Goal: Register for event/course

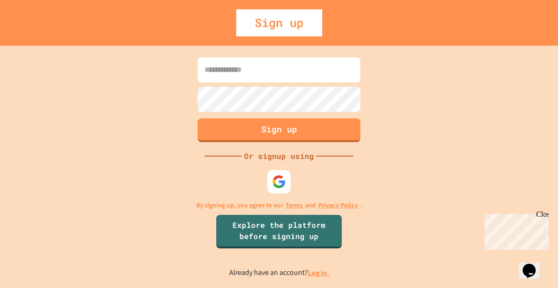
click at [245, 65] on input at bounding box center [279, 69] width 163 height 25
type input "*"
type input "**********"
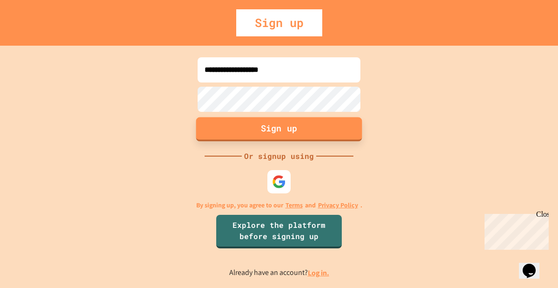
click at [281, 131] on button "Sign up" at bounding box center [279, 129] width 166 height 24
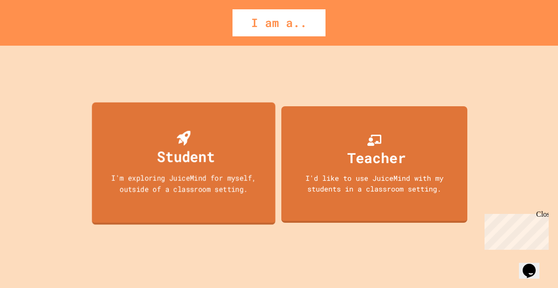
click at [171, 170] on div "Student I'm exploring JuiceMind for myself, outside of a classroom setting." at bounding box center [184, 163] width 184 height 122
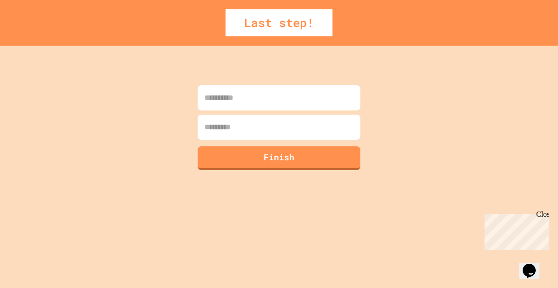
click at [297, 107] on input at bounding box center [279, 97] width 163 height 25
type input "**"
click at [275, 134] on input at bounding box center [279, 126] width 163 height 25
type input "*"
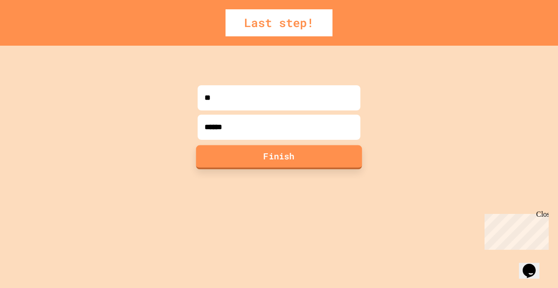
type input "******"
click at [234, 156] on button "Finish" at bounding box center [279, 157] width 166 height 24
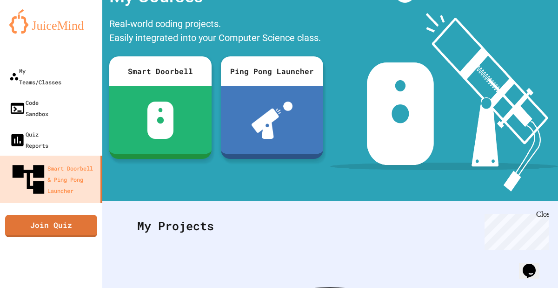
scroll to position [56, 0]
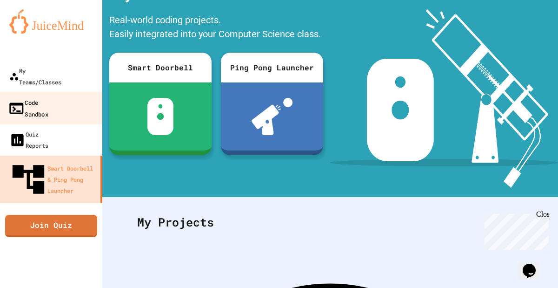
click at [65, 92] on link "Code Sandbox" at bounding box center [52, 108] width 106 height 33
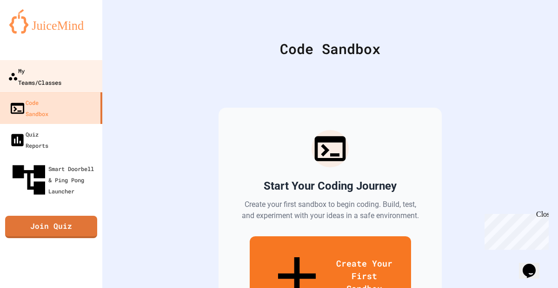
click at [61, 76] on div "My Teams/Classes" at bounding box center [35, 76] width 54 height 23
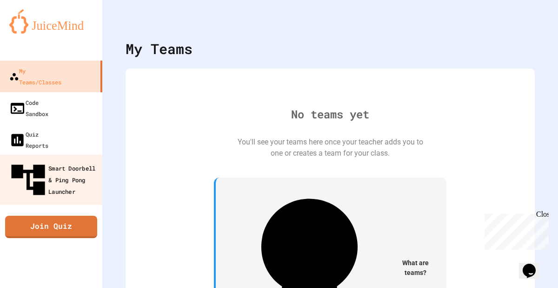
click at [47, 160] on div "Smart Doorbell & Ping Pong Launcher" at bounding box center [54, 180] width 92 height 40
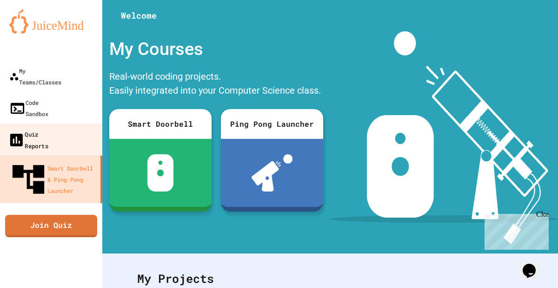
click at [48, 123] on link "Quiz Reports" at bounding box center [52, 139] width 106 height 33
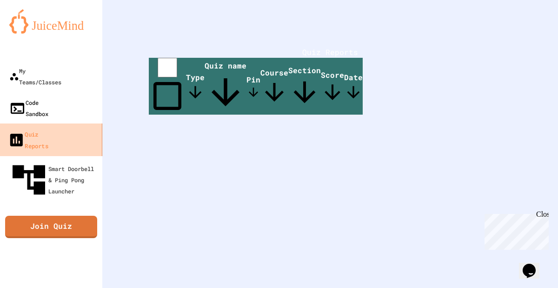
click at [52, 92] on link "Code Sandbox" at bounding box center [51, 108] width 102 height 32
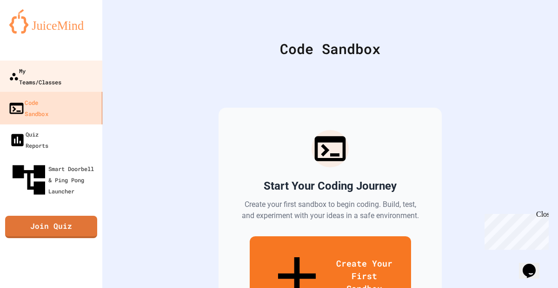
click at [59, 71] on div "My Teams/Classes" at bounding box center [35, 76] width 53 height 22
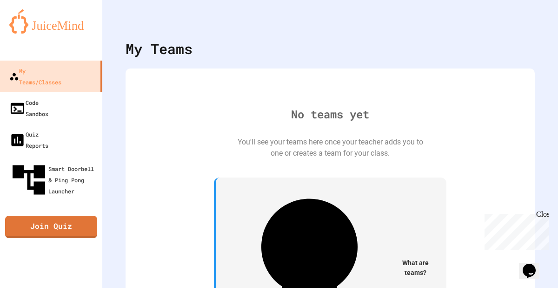
click at [238, 9] on div at bounding box center [330, 14] width 456 height 28
